Goal: Task Accomplishment & Management: Manage account settings

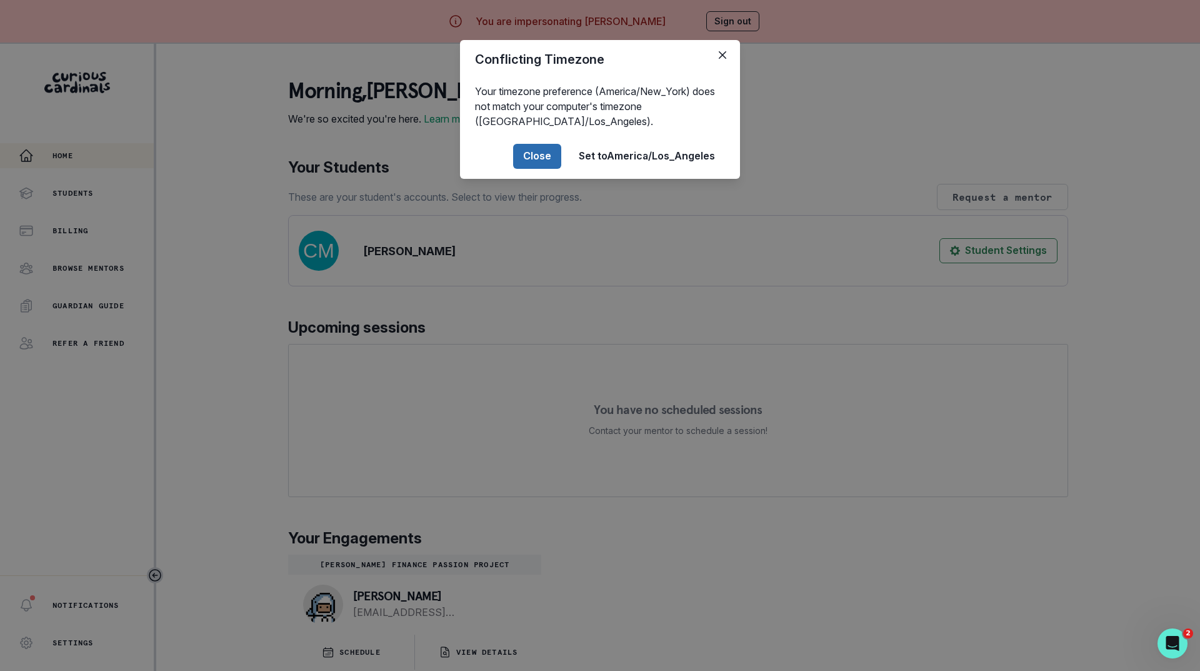
click at [533, 149] on button "Close" at bounding box center [537, 156] width 48 height 25
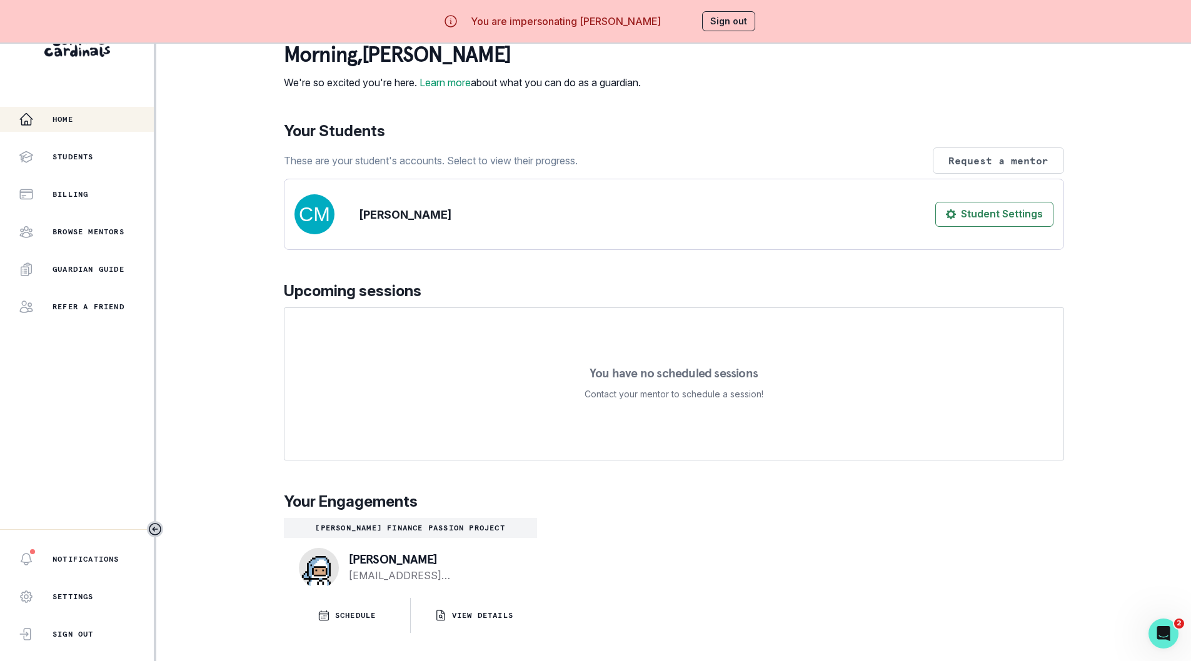
scroll to position [53, 0]
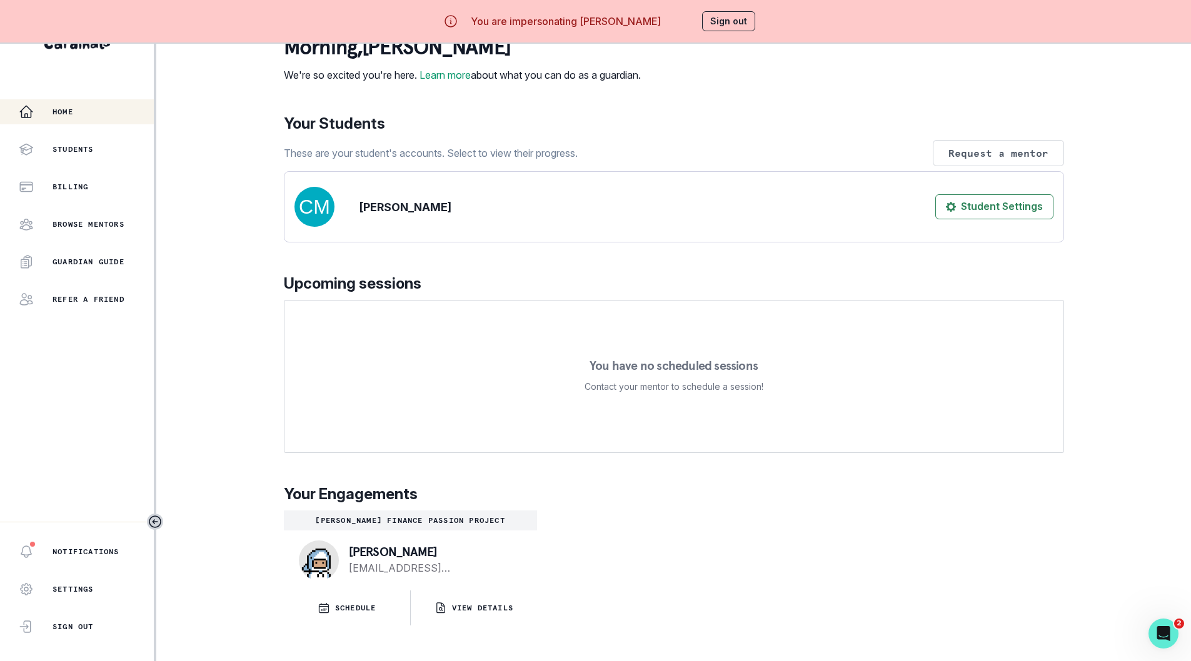
drag, startPoint x: 318, startPoint y: 614, endPoint x: 231, endPoint y: 546, distance: 110.9
click at [231, 546] on div "Home Students Billing Browse Mentors Guardian Guide Refer a friend Notification…" at bounding box center [595, 330] width 1191 height 661
click at [329, 611] on icon "button" at bounding box center [324, 608] width 13 height 13
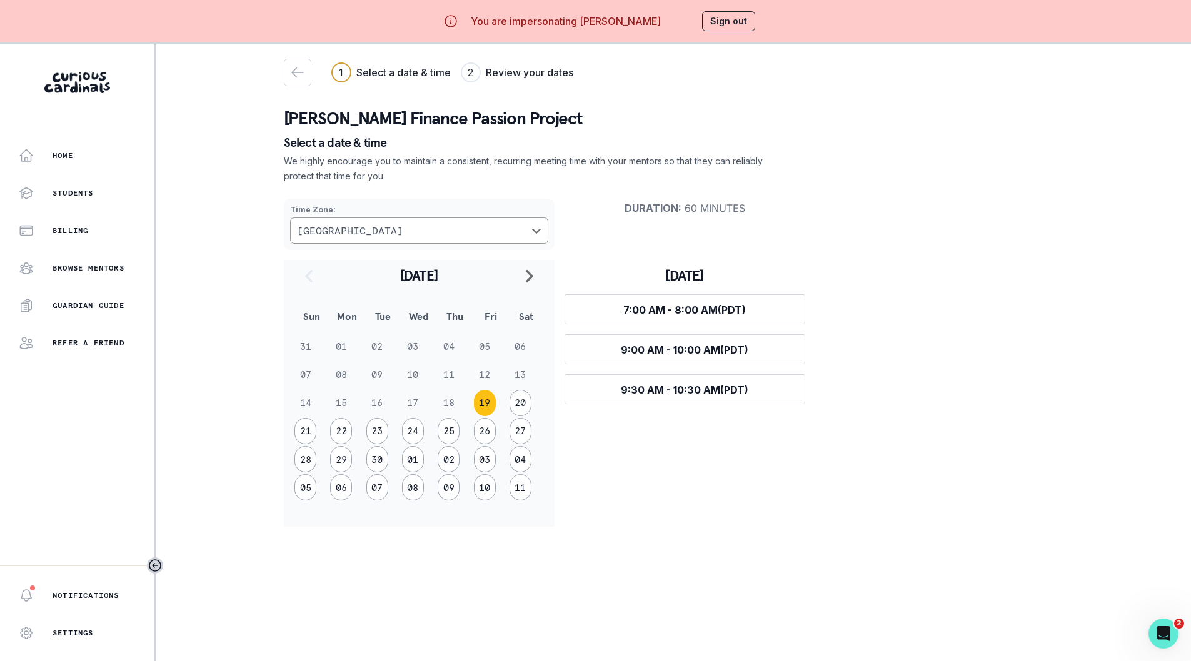
click at [735, 14] on button "Sign out" at bounding box center [728, 21] width 53 height 20
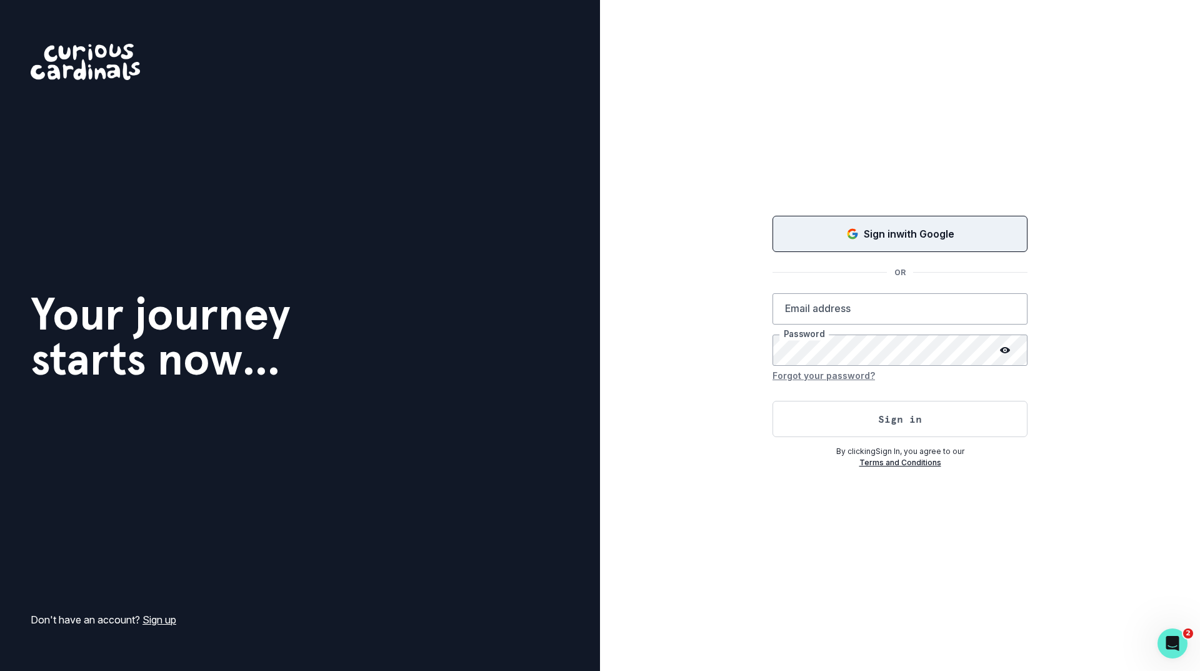
click at [867, 236] on p "Sign in with Google" at bounding box center [909, 233] width 91 height 15
